Goal: Transaction & Acquisition: Purchase product/service

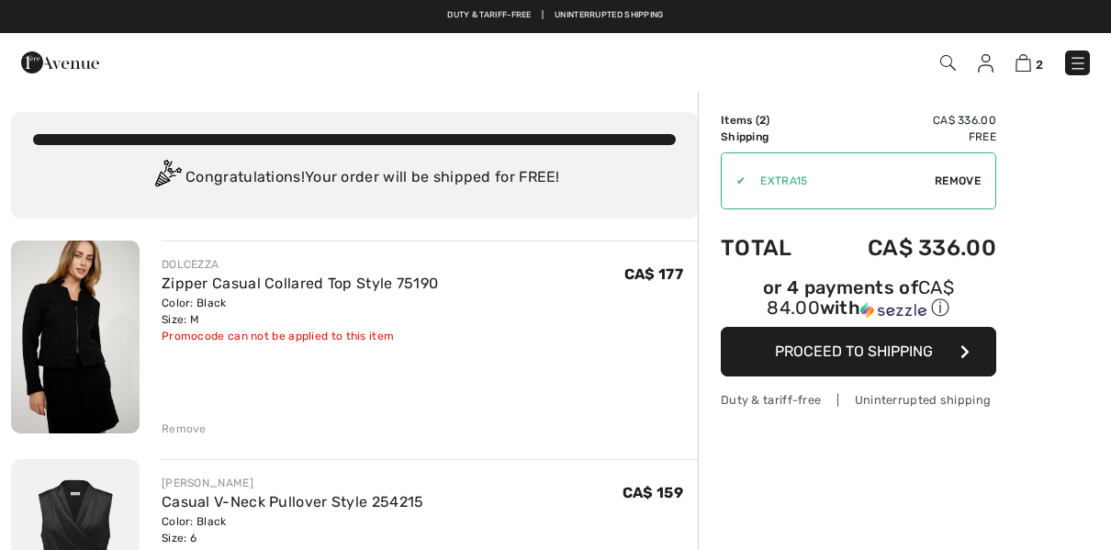
click at [915, 352] on span "Proceed to Shipping" at bounding box center [854, 350] width 158 height 17
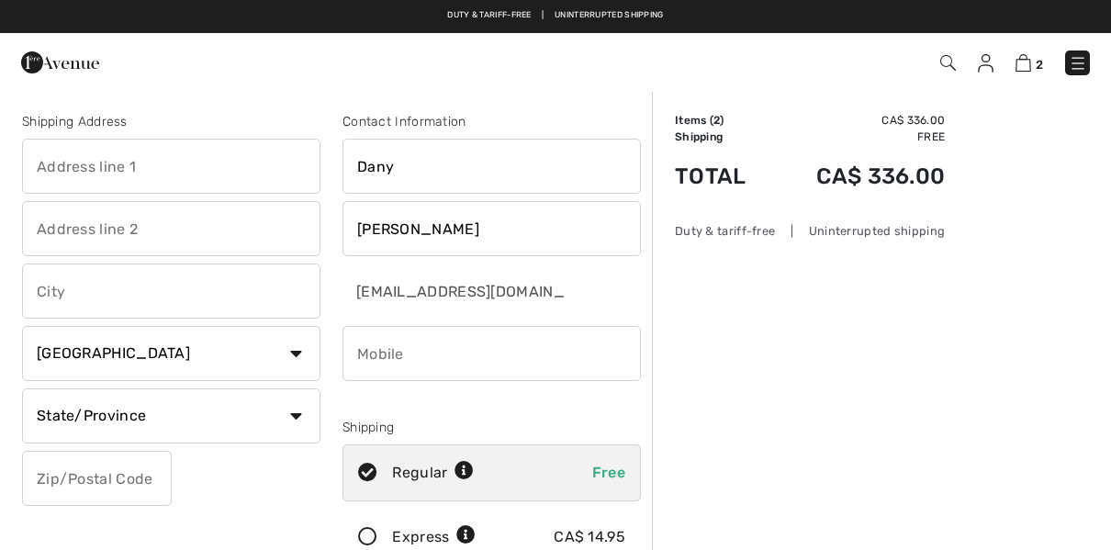
click at [162, 169] on input "text" at bounding box center [171, 166] width 298 height 55
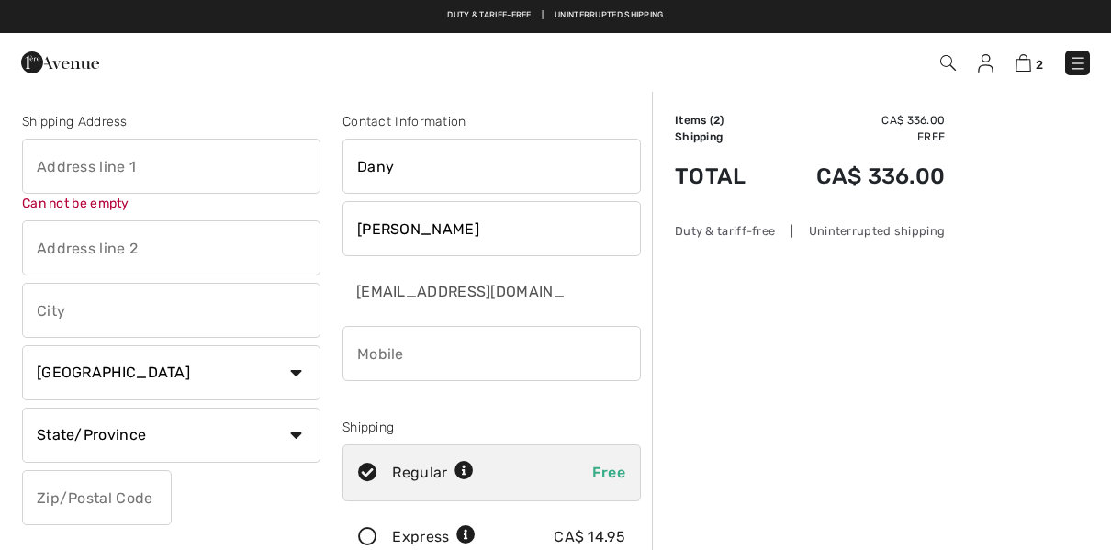
type input "QuÉbec"
type input "402-1619 Rue Claire-bonenfant"
type input "G2K 0J5"
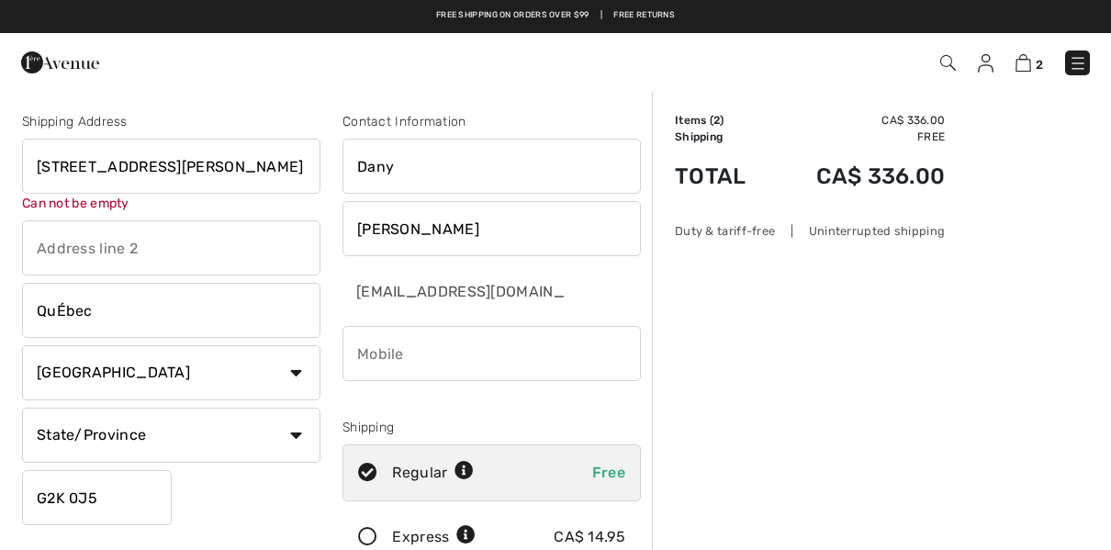
click at [482, 367] on input "phone" at bounding box center [491, 353] width 298 height 55
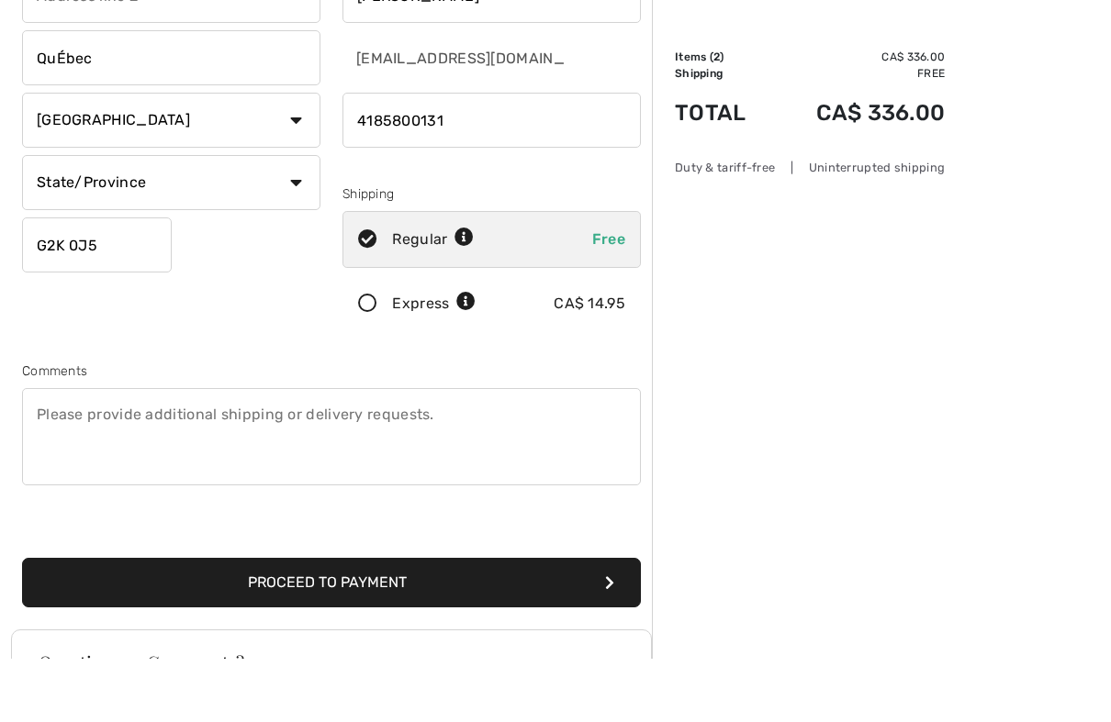
scroll to position [182, 0]
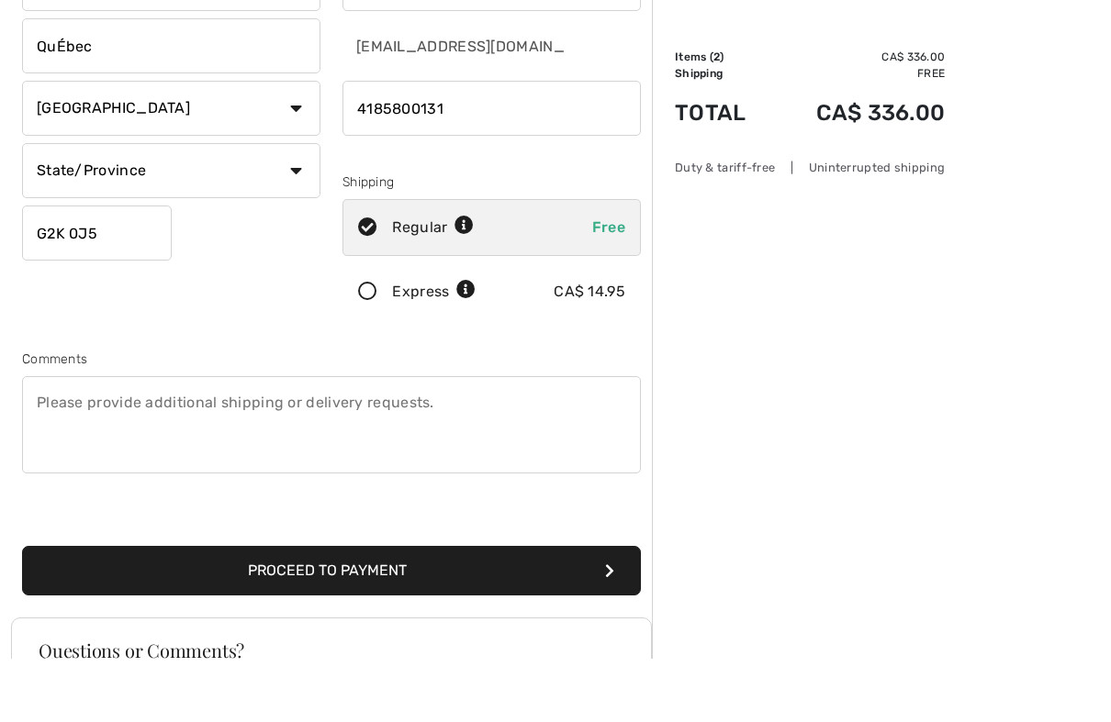
type input "4185800131"
click at [464, 549] on button "Proceed to Payment" at bounding box center [331, 634] width 619 height 50
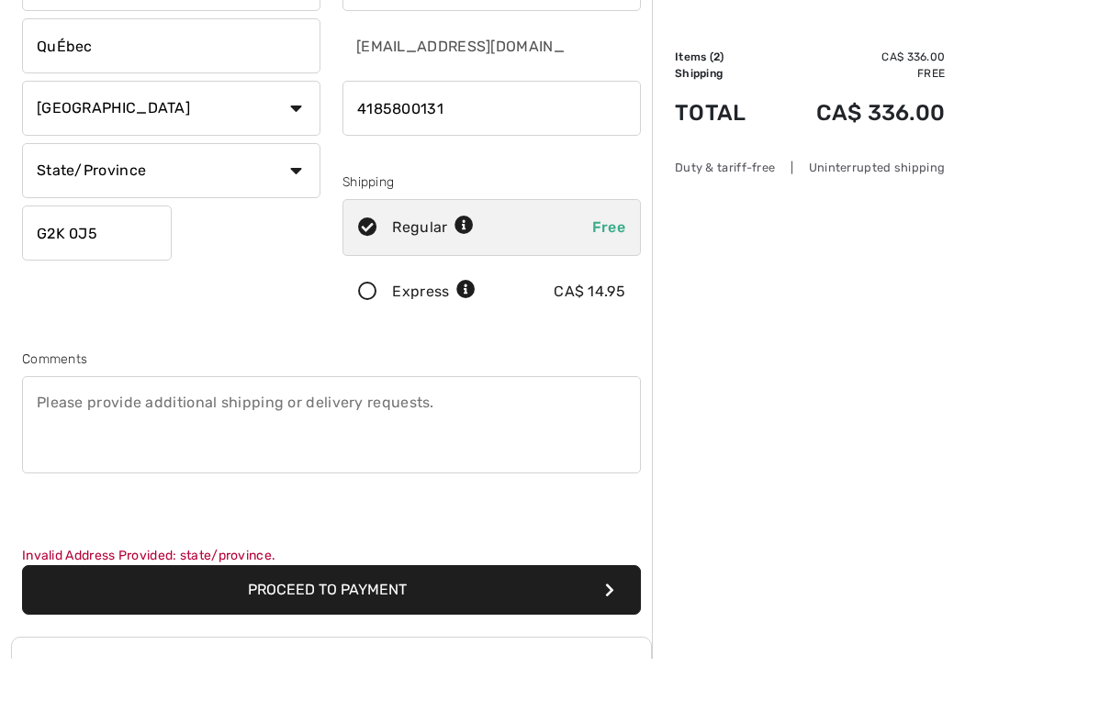
scroll to position [246, 0]
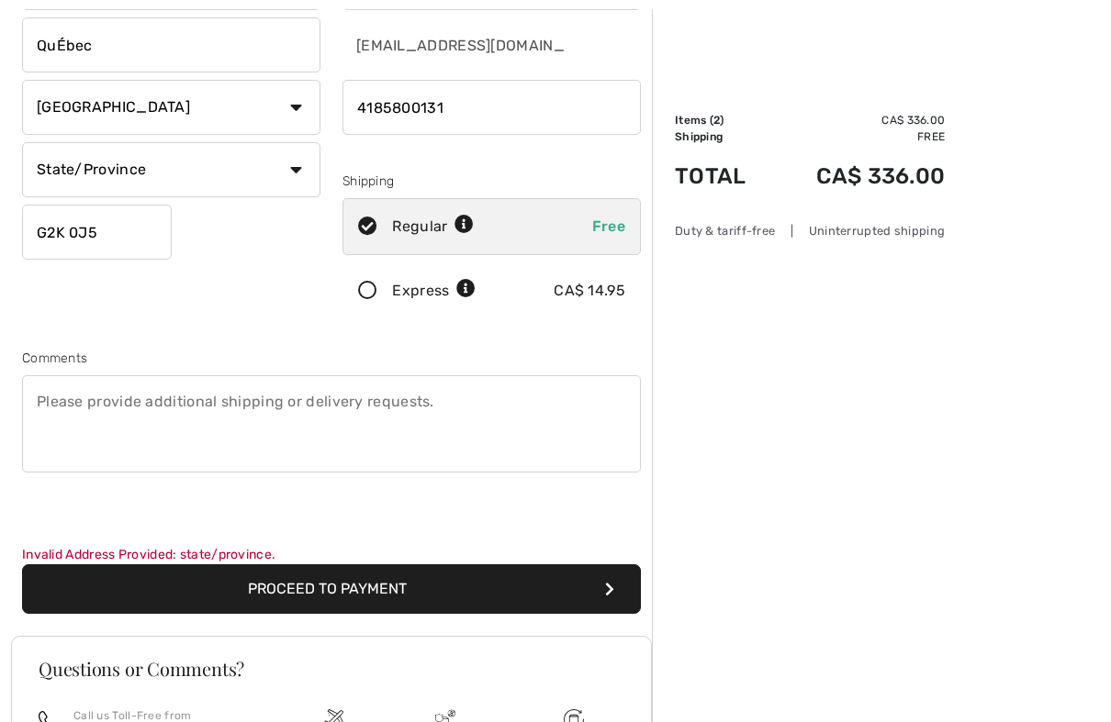
click at [183, 41] on input "QuÉbec" at bounding box center [171, 44] width 298 height 55
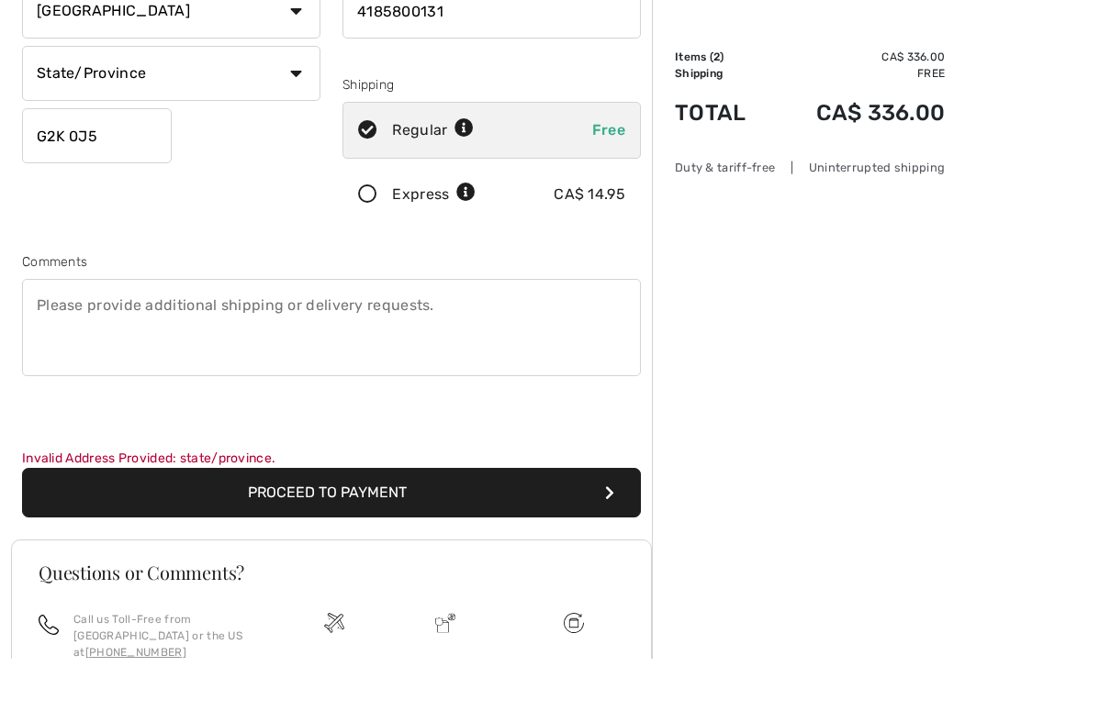
scroll to position [327, 0]
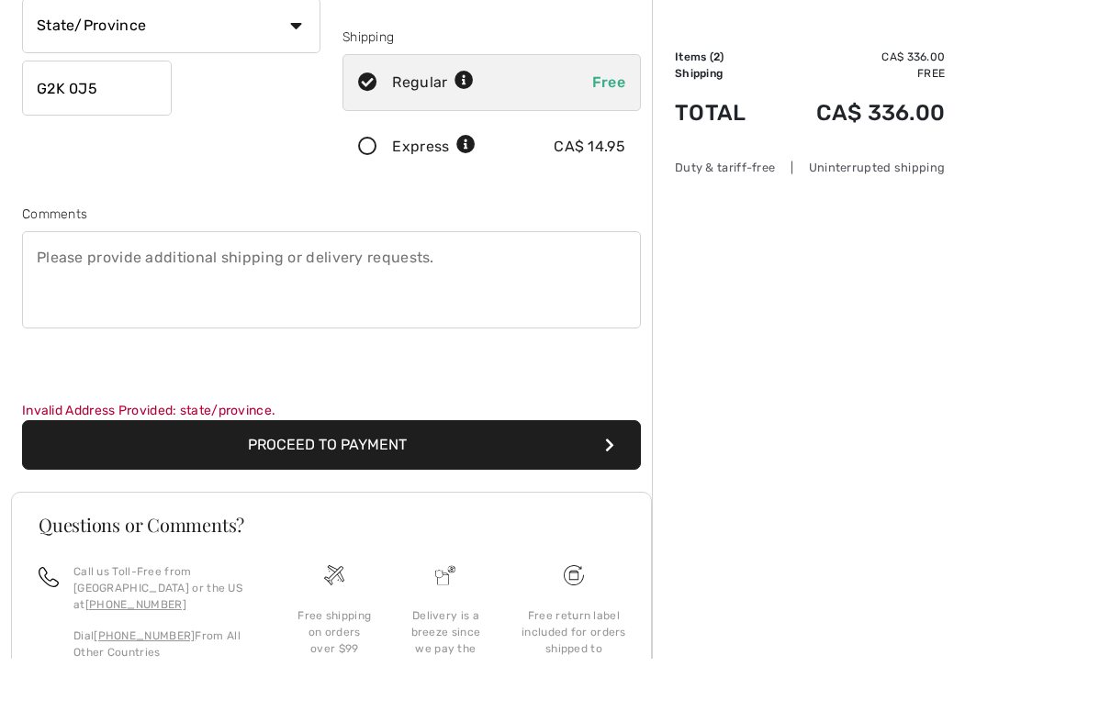
type input "[GEOGRAPHIC_DATA]"
click at [525, 484] on button "Proceed to Payment" at bounding box center [331, 509] width 619 height 50
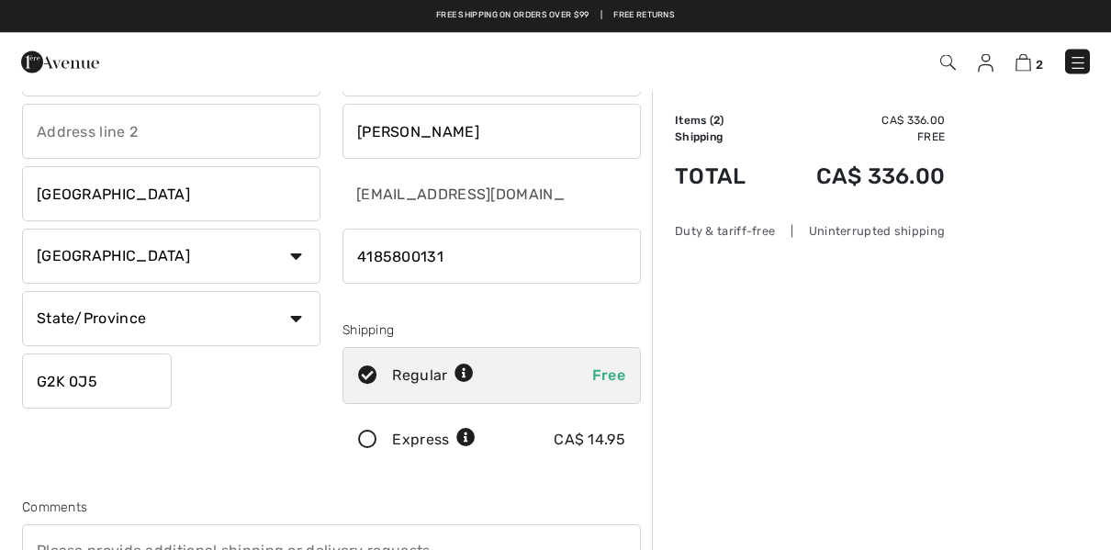
scroll to position [0, 0]
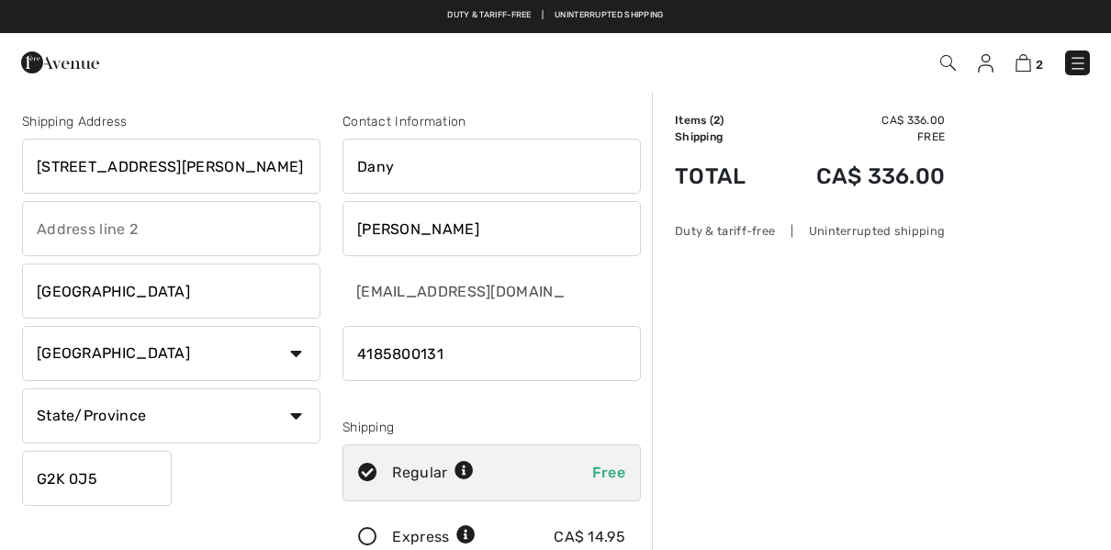
click at [290, 413] on select "State/Province Alberta British Columbia Manitoba New Brunswick Newfoundland and…" at bounding box center [171, 415] width 298 height 55
select select "QC"
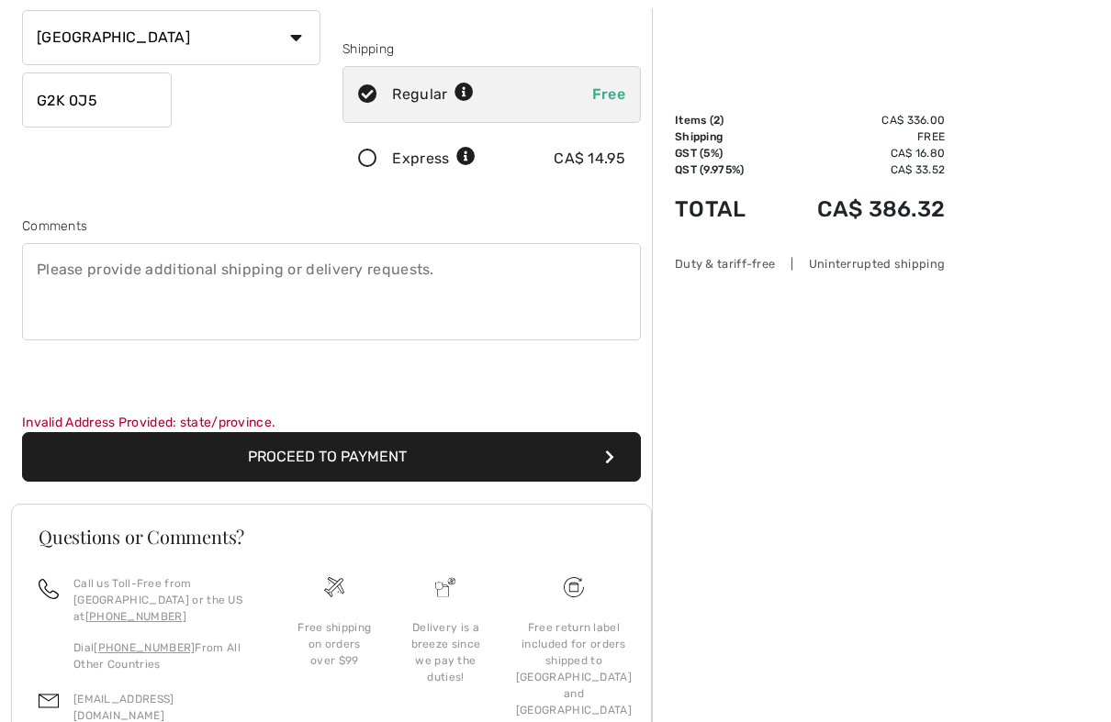
click at [426, 453] on button "Proceed to Payment" at bounding box center [331, 458] width 619 height 50
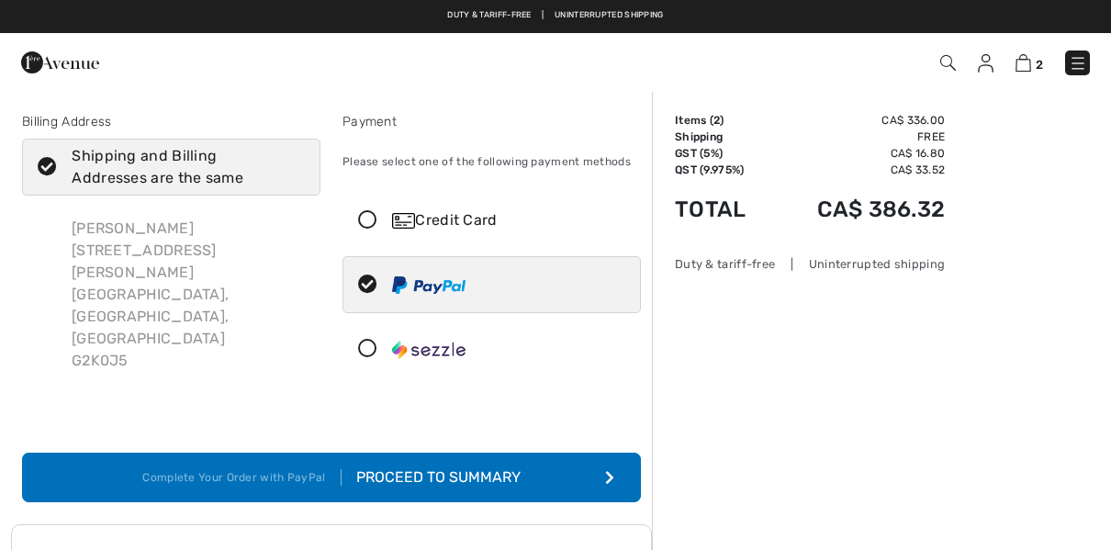
click at [530, 469] on button "Complete Your Order with PayPal Proceed to Summary" at bounding box center [331, 478] width 619 height 50
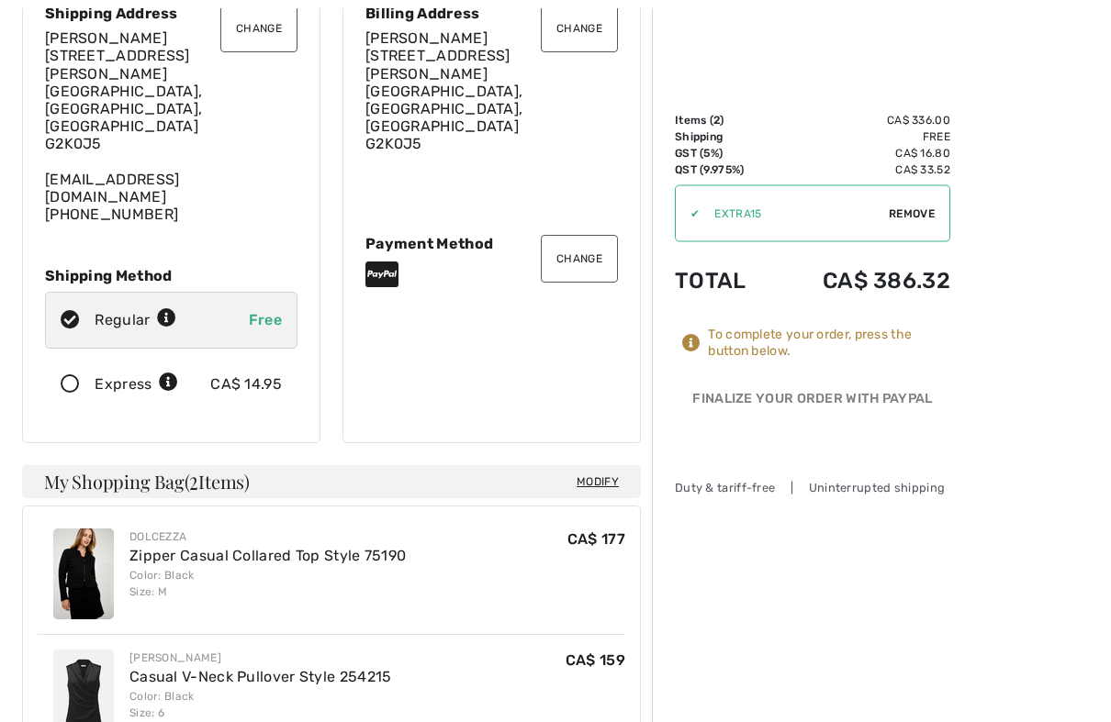
scroll to position [163, 0]
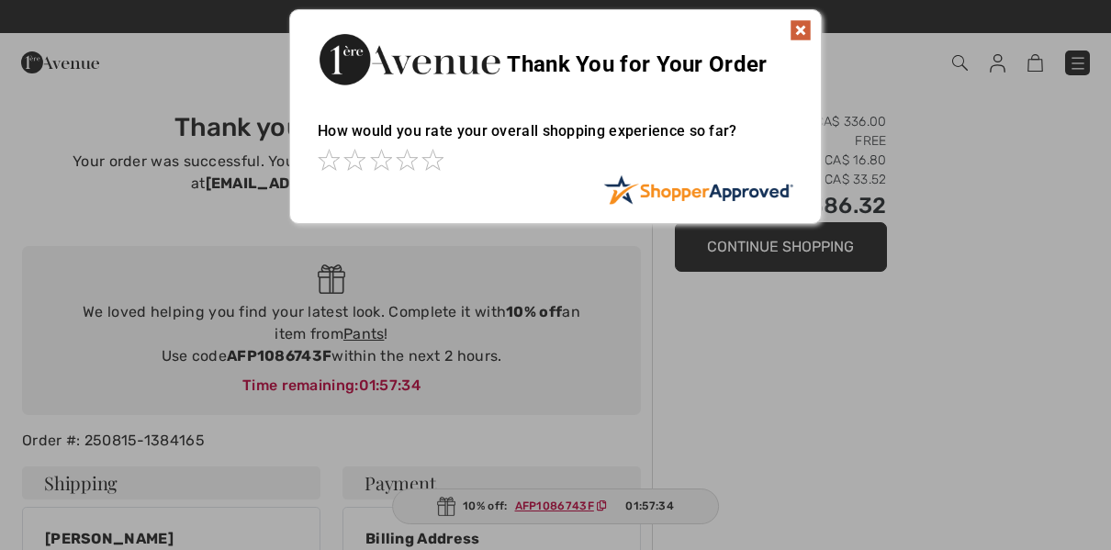
click at [793, 39] on img at bounding box center [800, 30] width 22 height 22
